Goal: Task Accomplishment & Management: Complete application form

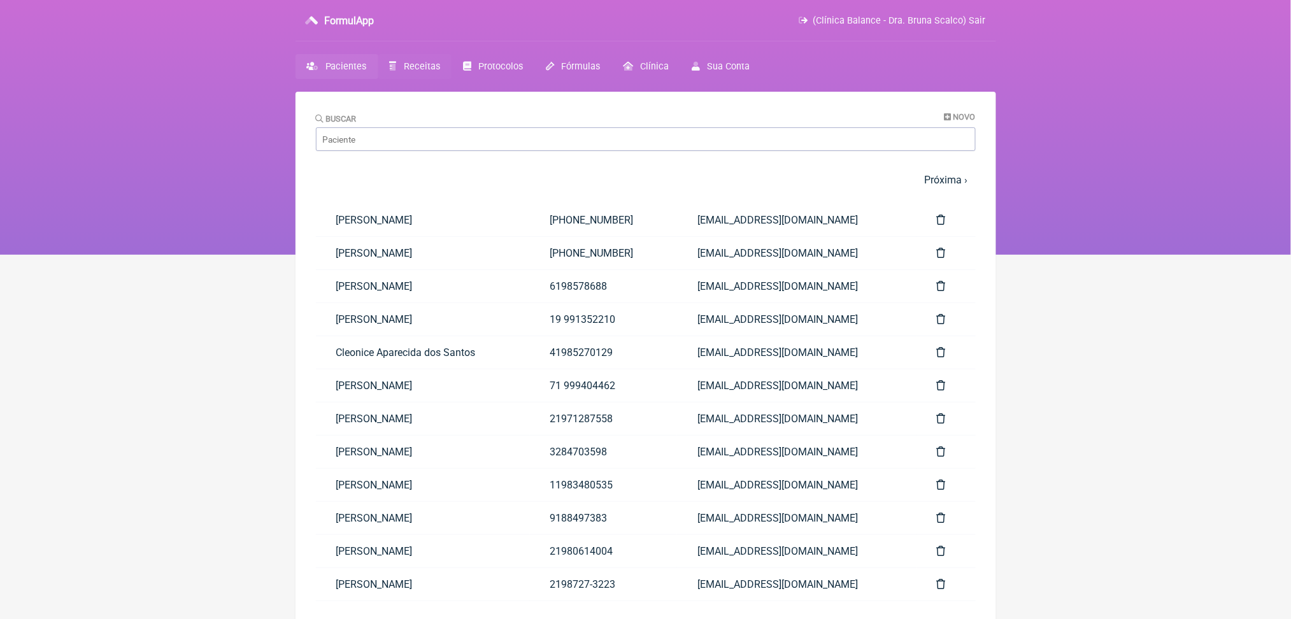
click at [445, 79] on link "Receitas" at bounding box center [414, 66] width 73 height 25
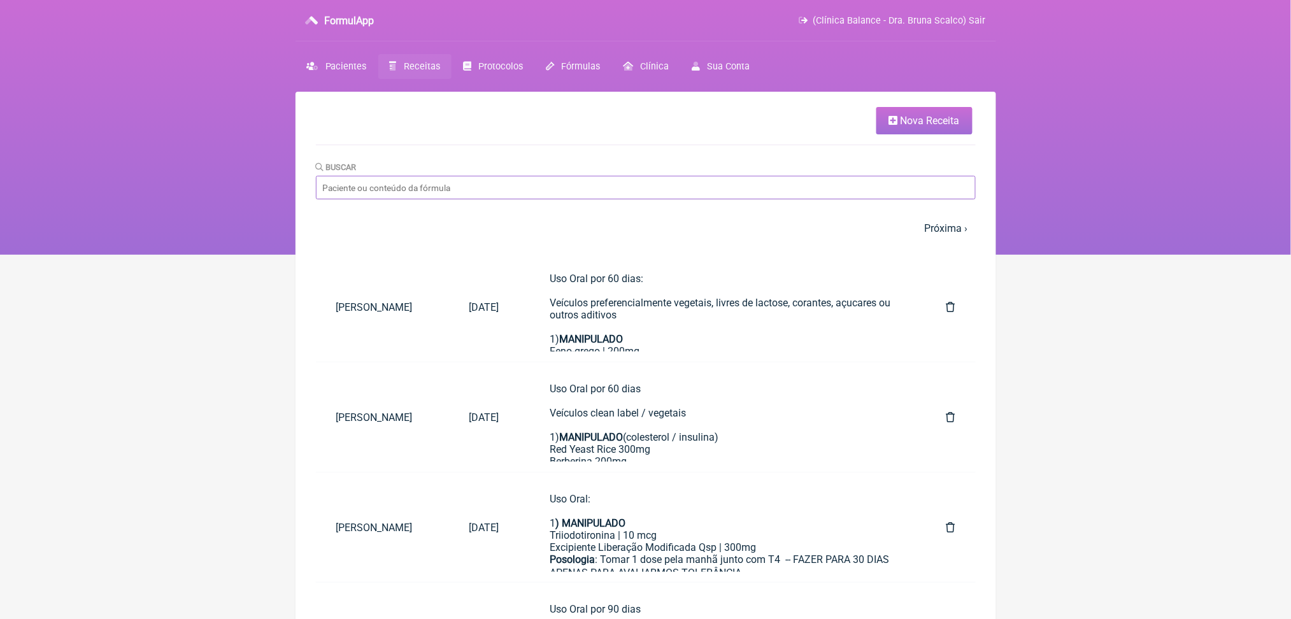
click at [455, 199] on input "Buscar" at bounding box center [646, 188] width 660 height 24
type input "pedrina"
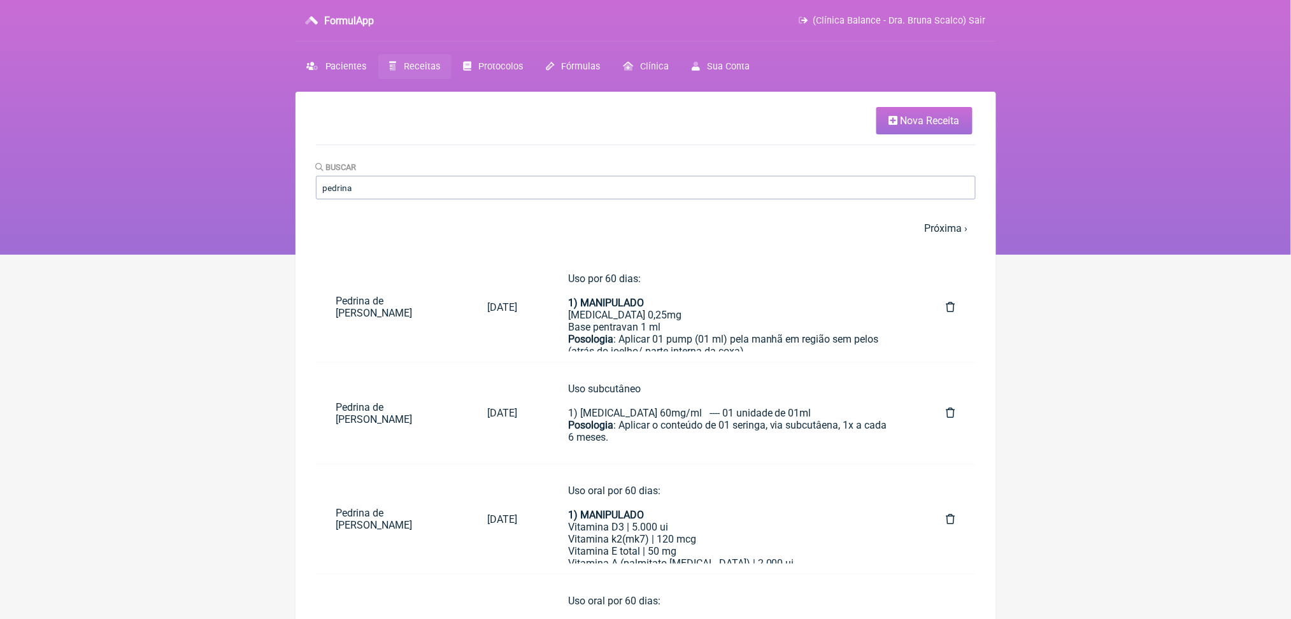
click at [127, 248] on nav "FormulApp (Clínica Balance - Dra. Bruna Scalco) Sair Pacientes Receitas Protoco…" at bounding box center [645, 127] width 1291 height 255
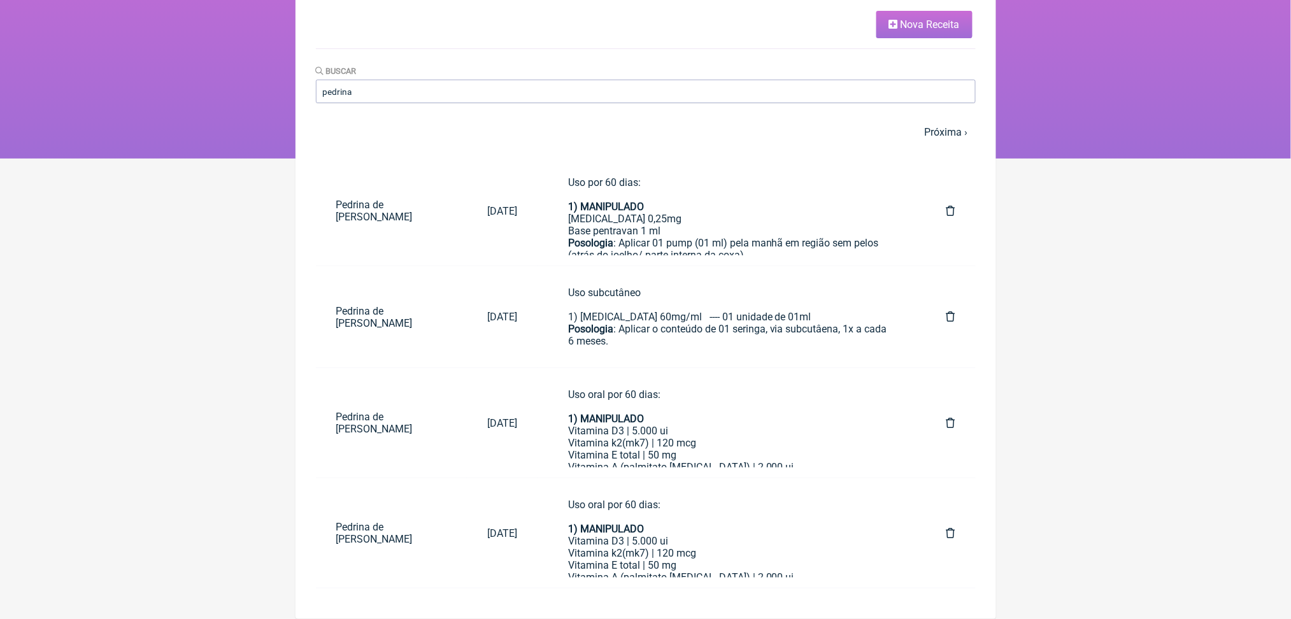
scroll to position [174, 0]
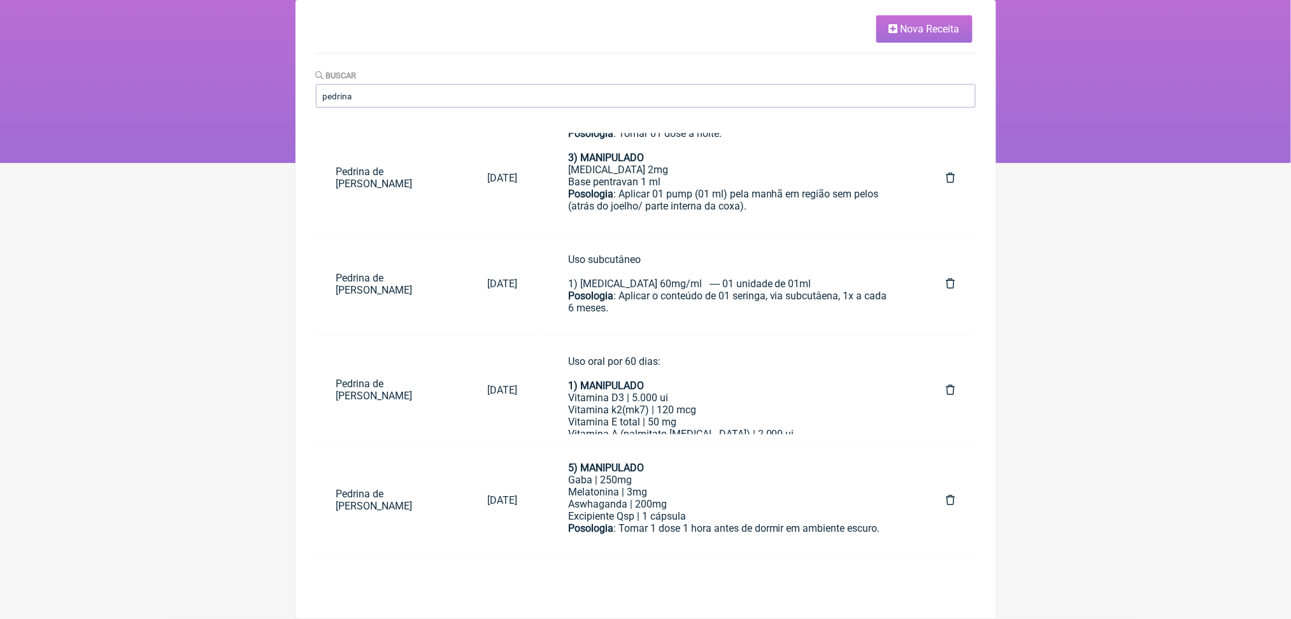
scroll to position [280, 0]
click at [476, 85] on input "pedrina" at bounding box center [646, 96] width 660 height 24
type input "eneida"
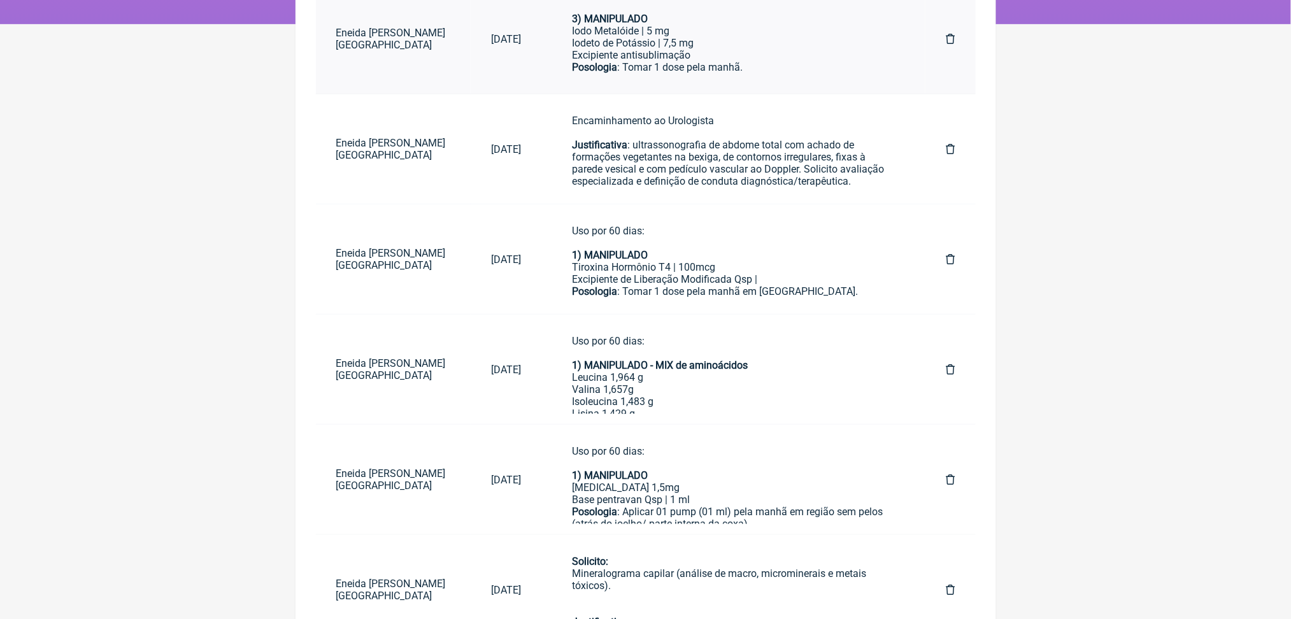
scroll to position [238, 0]
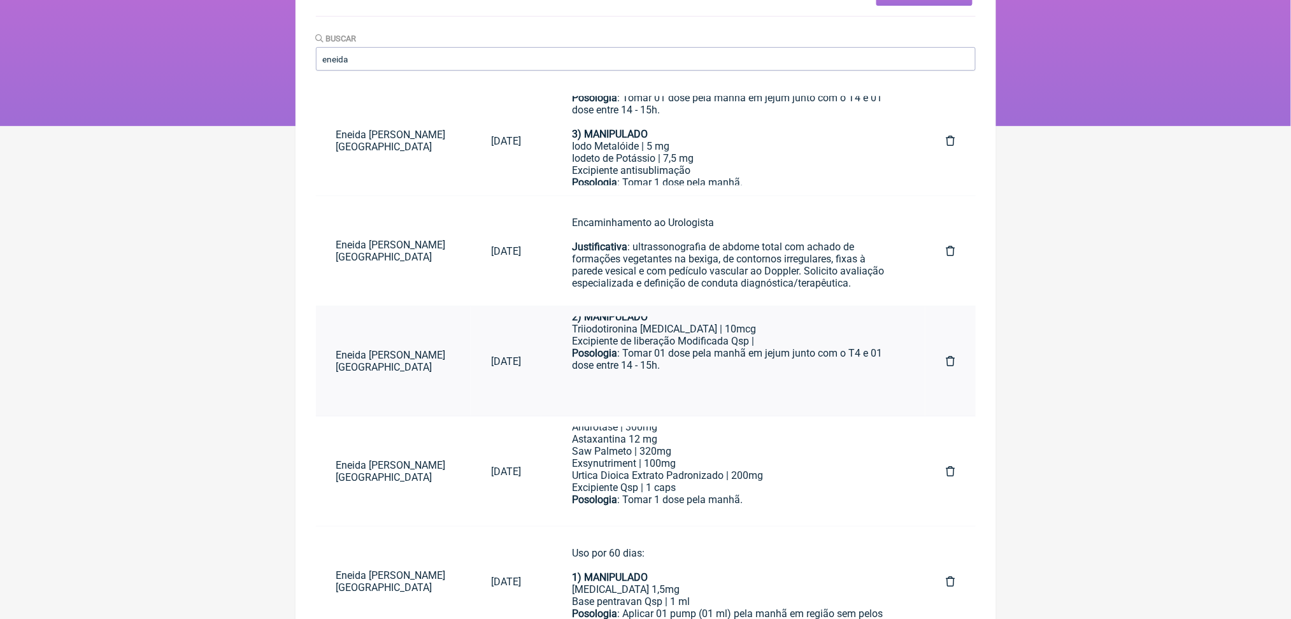
scroll to position [186, 0]
click at [946, 146] on icon at bounding box center [950, 141] width 9 height 10
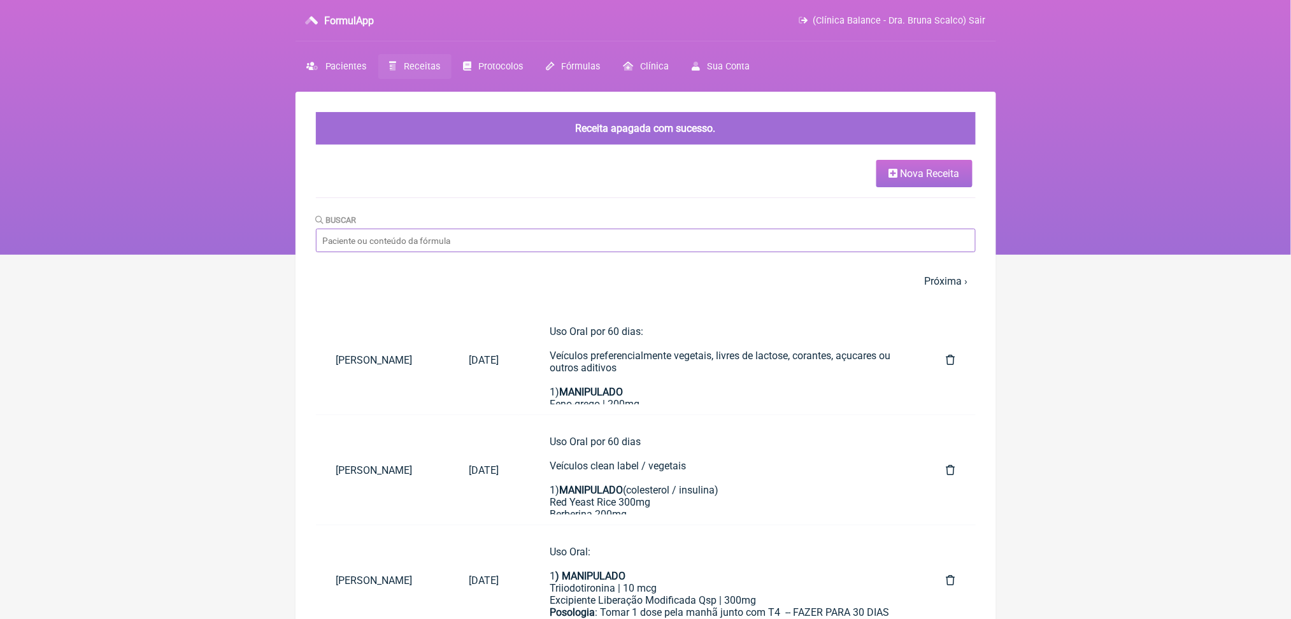
click at [530, 252] on input "Buscar" at bounding box center [646, 241] width 660 height 24
type input "eneida"
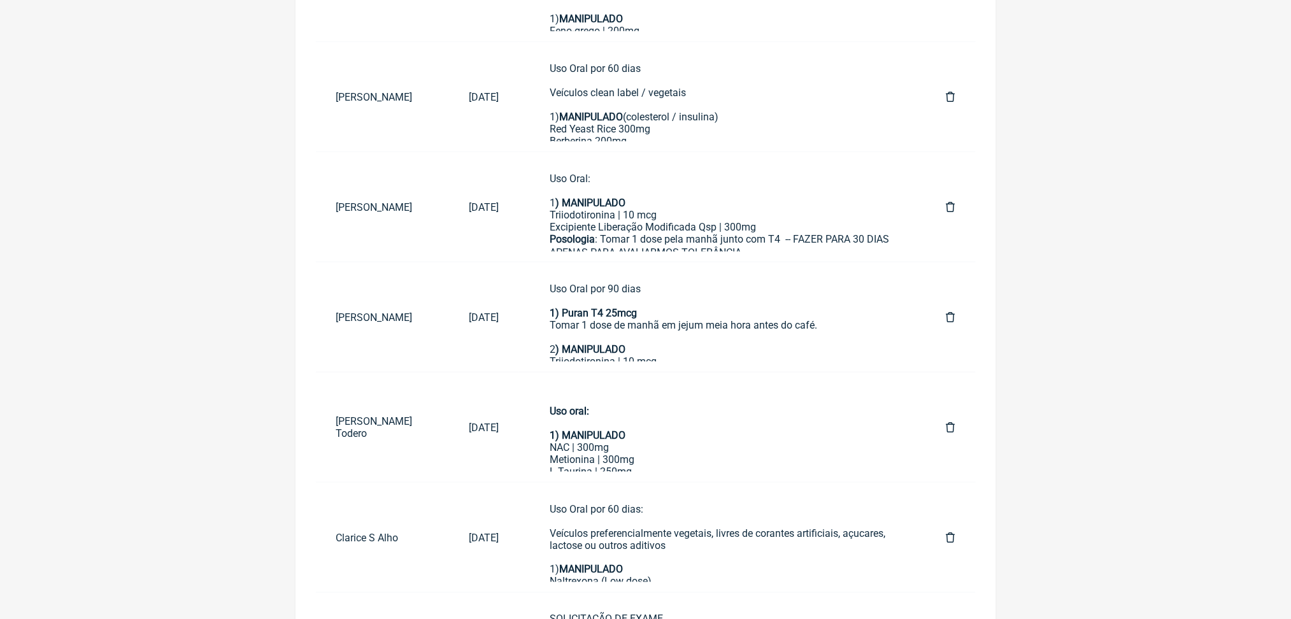
scroll to position [322, 0]
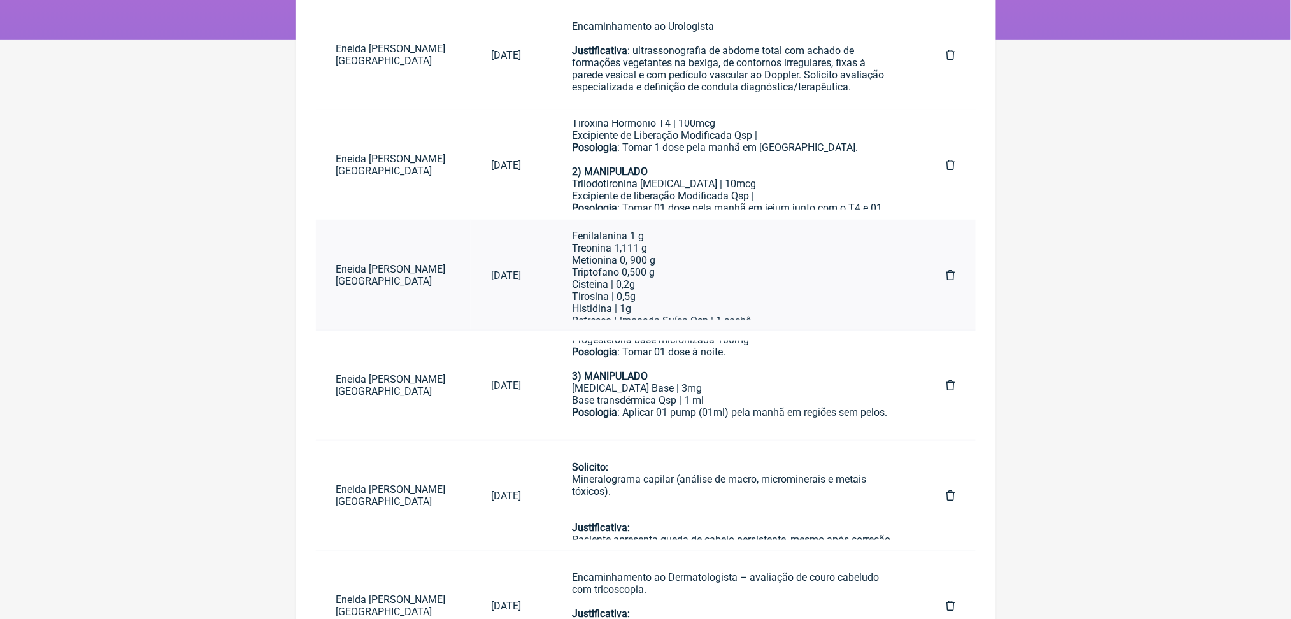
scroll to position [176, 0]
click at [734, 382] on div "Uso por 60 dias: 1) MANIPULADO Estradiol 1,5mg Base pentravan Qsp | 1 ml Posolo…" at bounding box center [733, 303] width 323 height 157
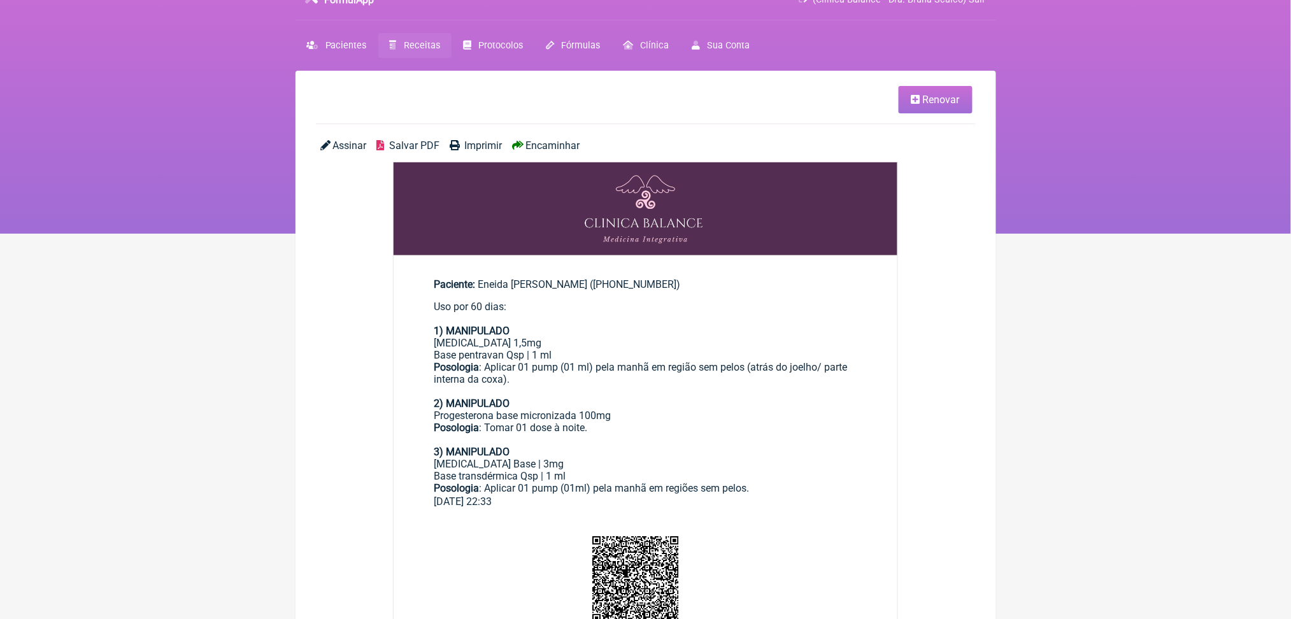
scroll to position [20, 0]
click at [926, 100] on span "Renovar" at bounding box center [941, 100] width 37 height 12
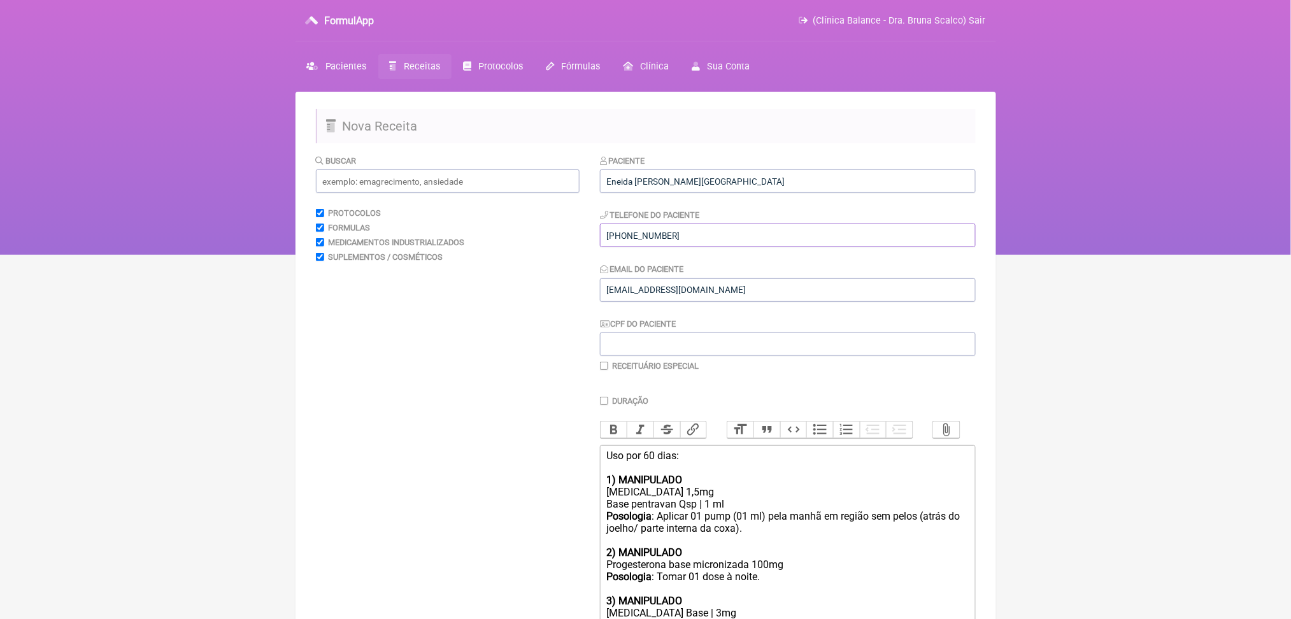
drag, startPoint x: 926, startPoint y: 100, endPoint x: 938, endPoint y: 276, distance: 176.2
click at [938, 247] on input "(21) 99151-6016" at bounding box center [788, 236] width 376 height 24
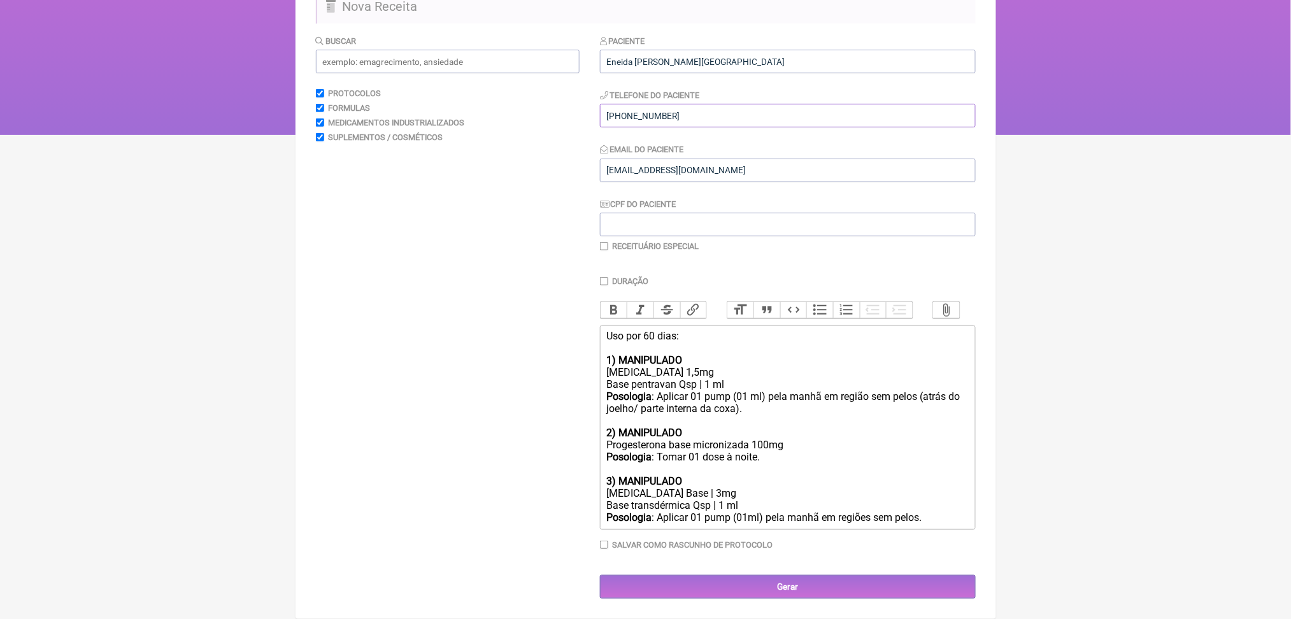
scroll to position [318, 0]
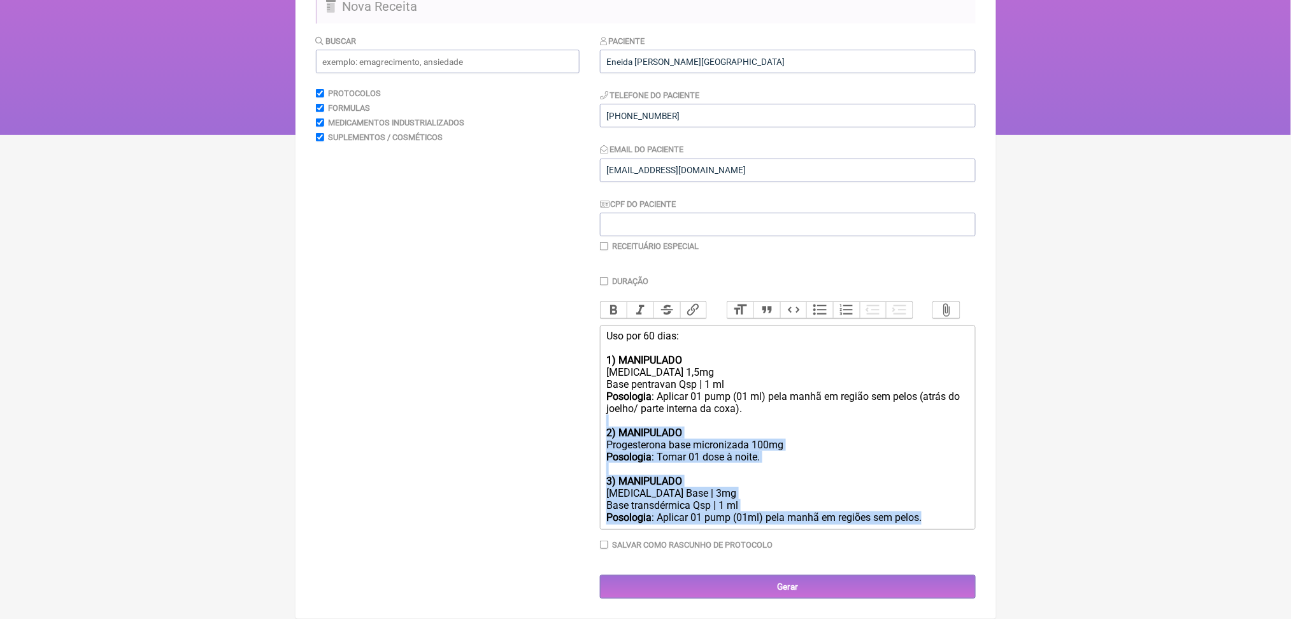
drag, startPoint x: 686, startPoint y: 497, endPoint x: 598, endPoint y: 346, distance: 175.2
click at [598, 346] on form "Buscar Protocolos Formulas Medicamentos Industrializados Suplementos / Cosmétic…" at bounding box center [646, 316] width 660 height 564
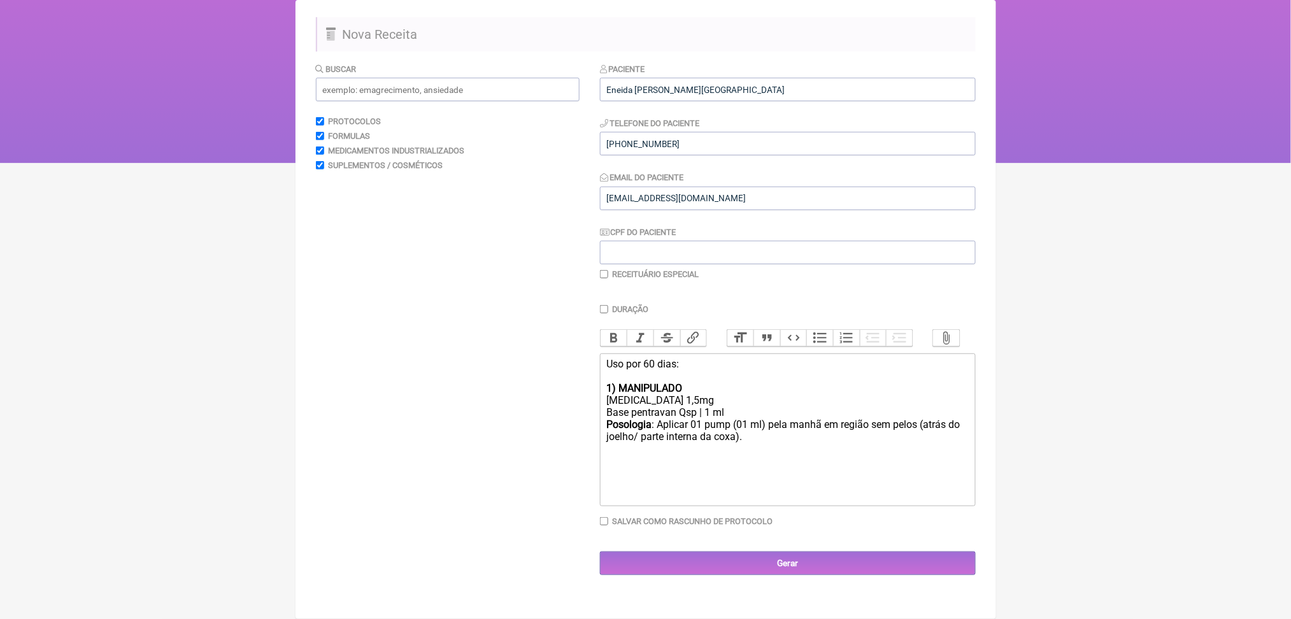
scroll to position [230, 0]
click at [672, 358] on div "Uso por 60 dias: 1) MANIPULADO Estradiol 1,5mg Base pentravan Qsp | 1 ml Posolo…" at bounding box center [787, 406] width 362 height 97
click at [678, 380] on div "Uso por 30 dias: 1) MANIPULADO Estradiol 1,5mg Base pentravan Qsp | 1 ml Posolo…" at bounding box center [787, 406] width 362 height 97
type trix-editor "<div>Uso por 30 dias:<br>&nbsp;<br><strong>1) MANIPULADO <br></strong>Estradiol…"
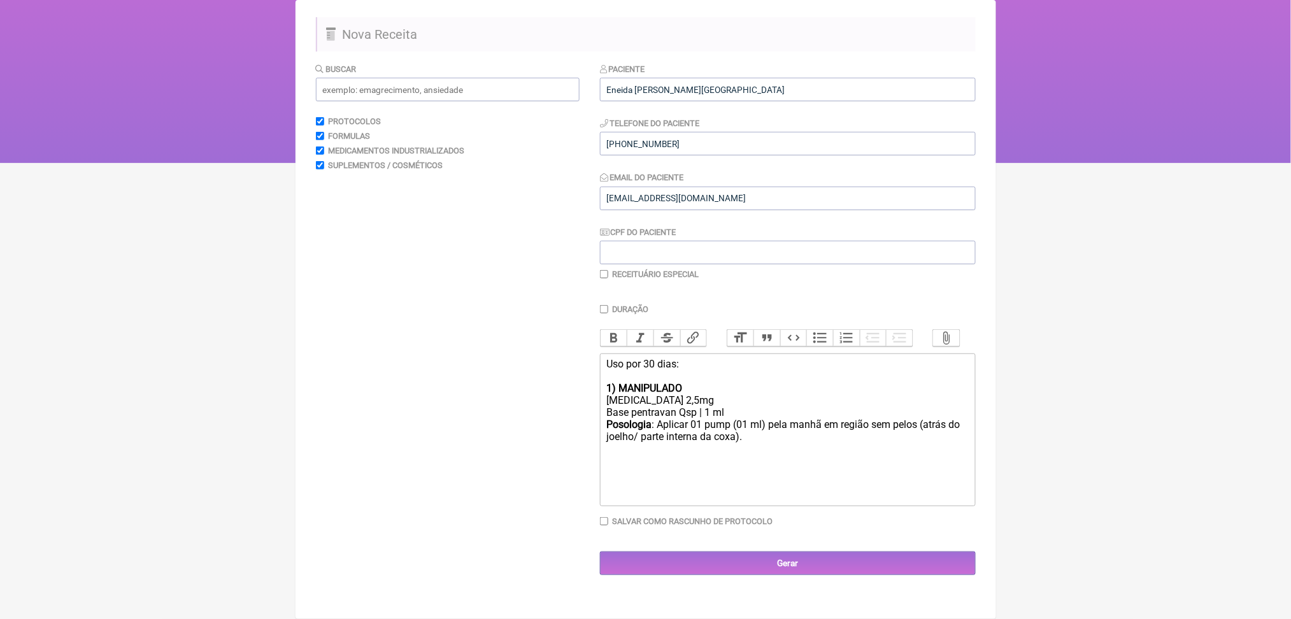
click at [916, 447] on div "Uso por 30 dias: 1) MANIPULADO Estradiol 2,5mg Base pentravan Qsp | 1 ml Posolo…" at bounding box center [787, 406] width 362 height 97
click at [849, 574] on input "Gerar" at bounding box center [788, 564] width 376 height 24
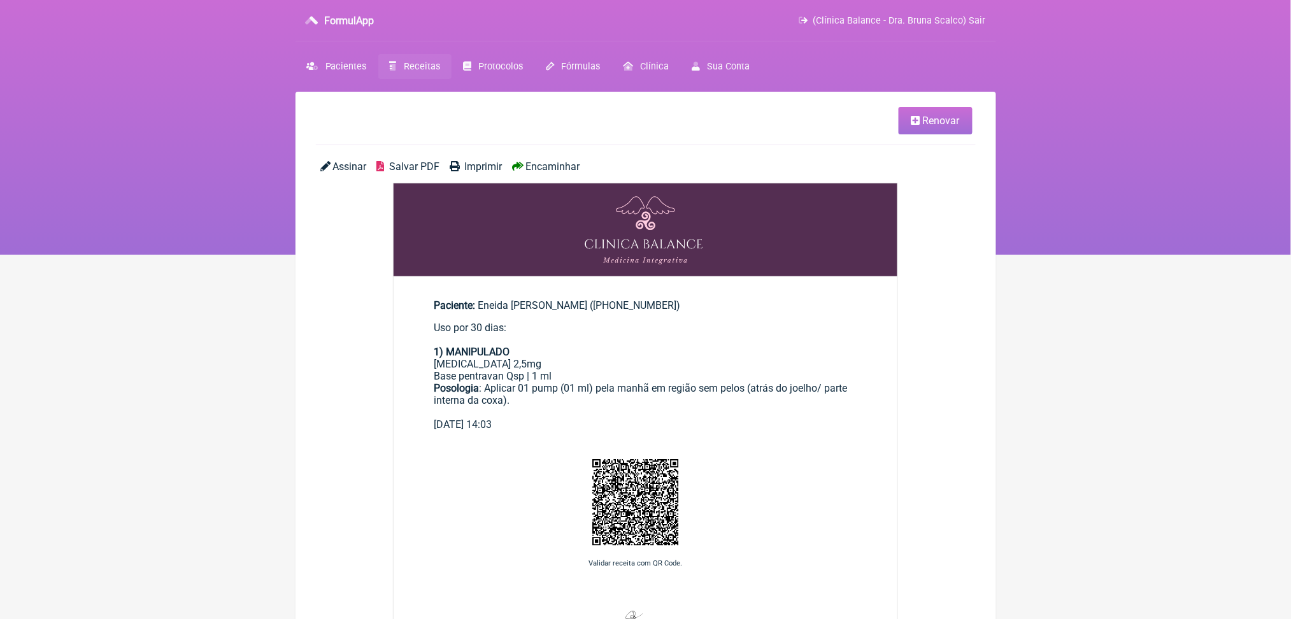
click at [439, 173] on span "Salvar PDF" at bounding box center [414, 166] width 50 height 12
